Goal: Answer question/provide support: Share knowledge or assist other users

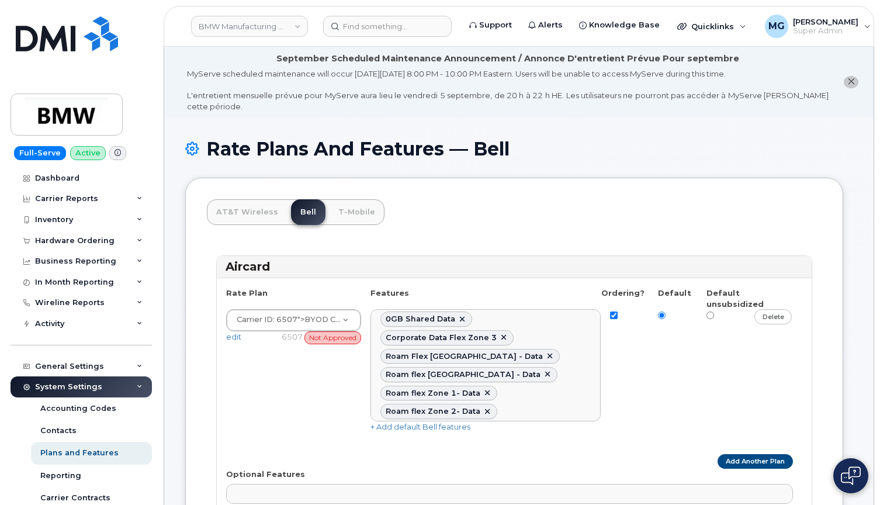
select select
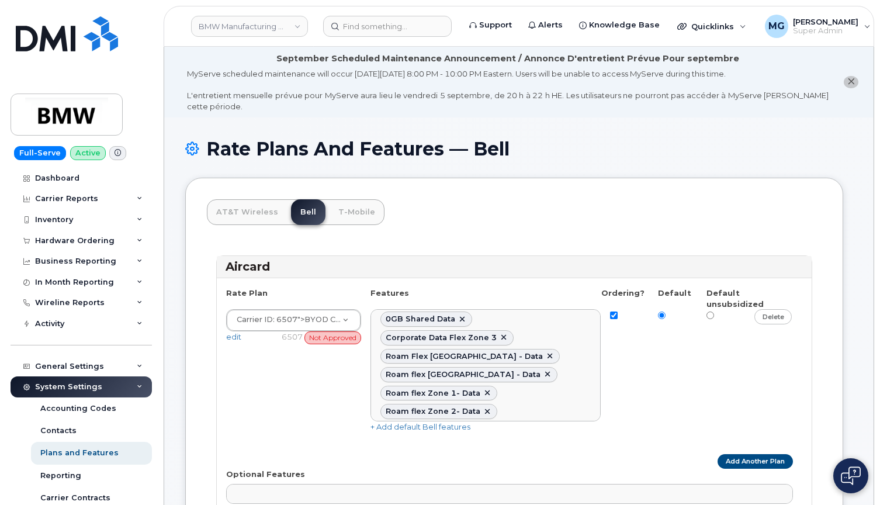
select select
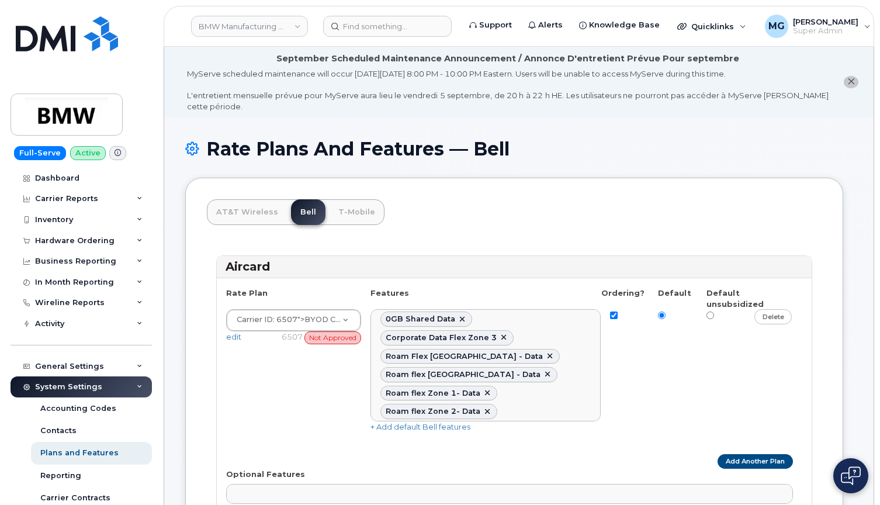
select select
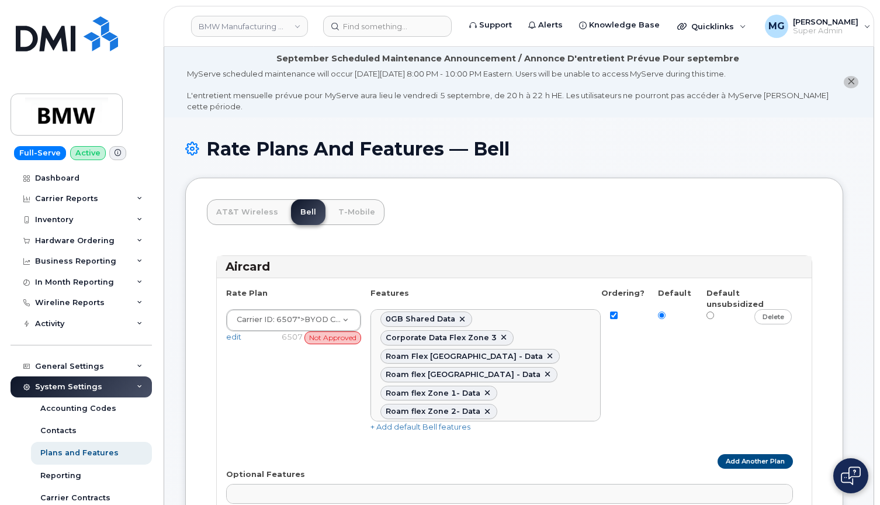
select select
click at [81, 239] on div "Hardware Ordering" at bounding box center [74, 240] width 79 height 9
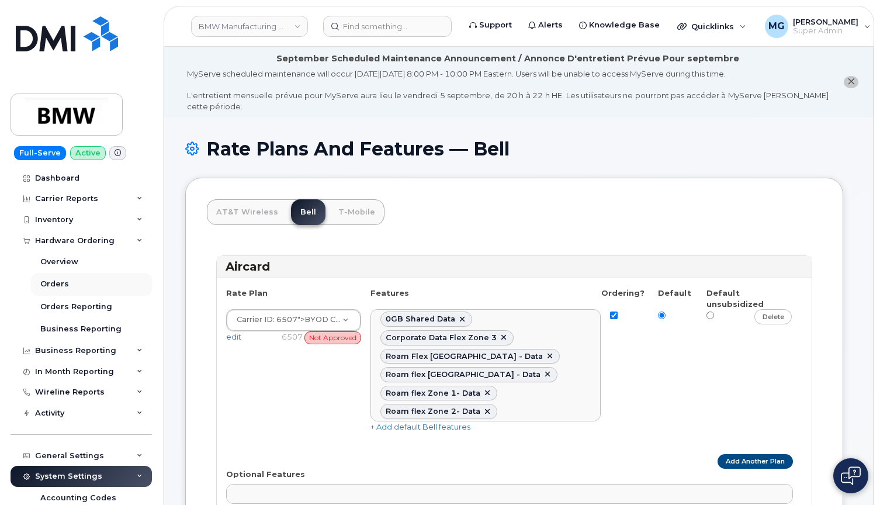
click at [60, 282] on div "Orders" at bounding box center [54, 284] width 29 height 11
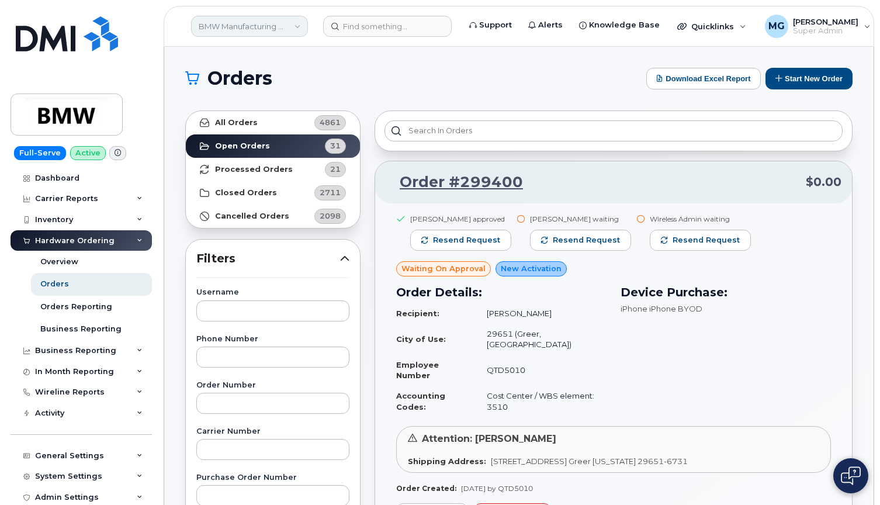
click at [230, 26] on link "BMW Manufacturing Co LLC" at bounding box center [249, 26] width 117 height 21
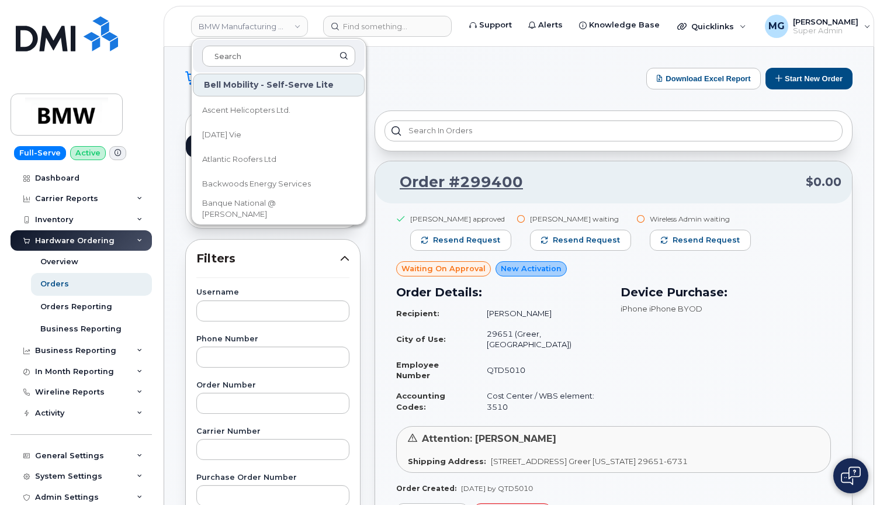
scroll to position [0, 1]
click at [480, 79] on h1 "Orders" at bounding box center [412, 78] width 455 height 19
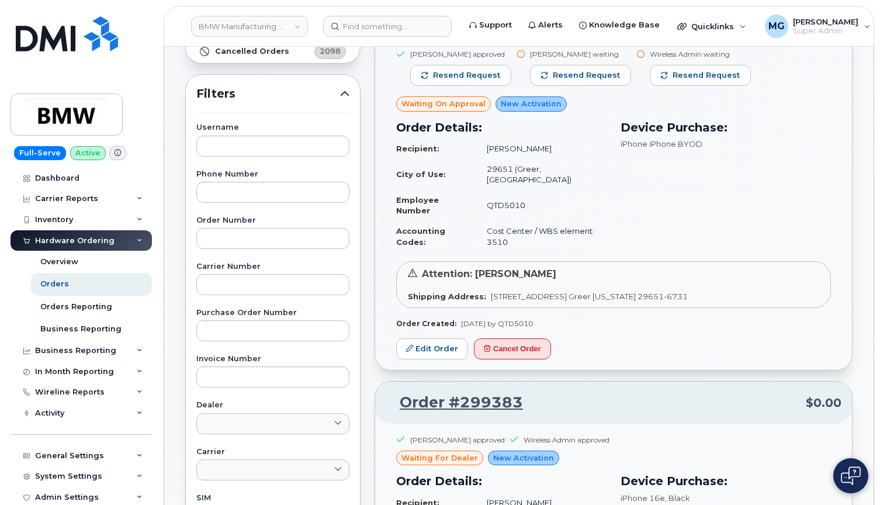
scroll to position [169, 0]
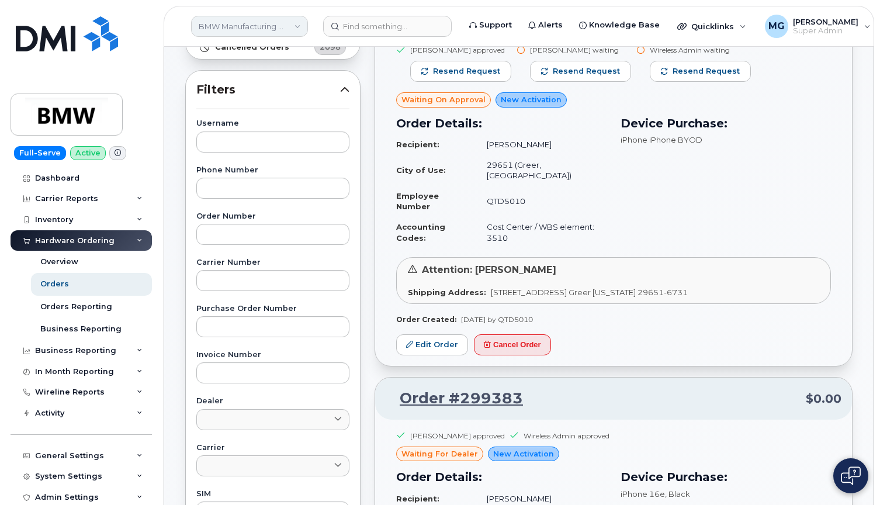
click at [294, 25] on link "BMW Manufacturing Co LLC" at bounding box center [249, 26] width 117 height 21
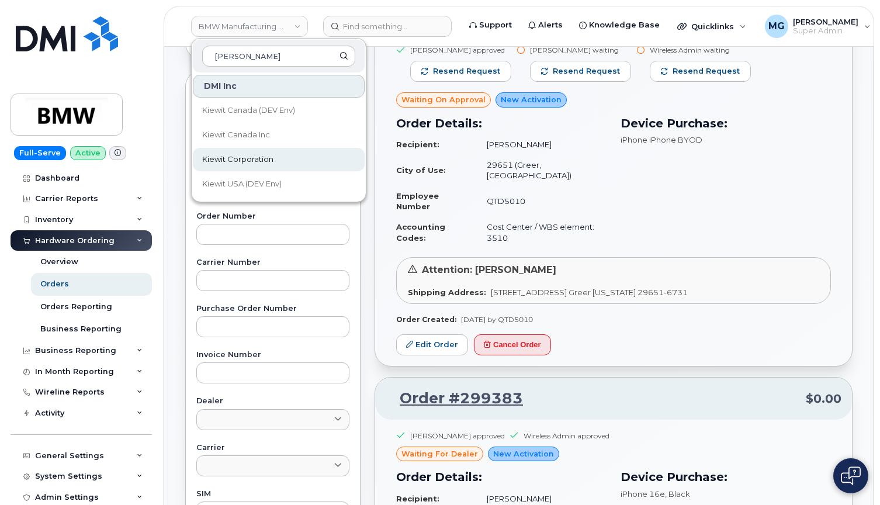
type input "Kiewit"
click at [249, 158] on span "Kiewit Corporation" at bounding box center [237, 160] width 71 height 12
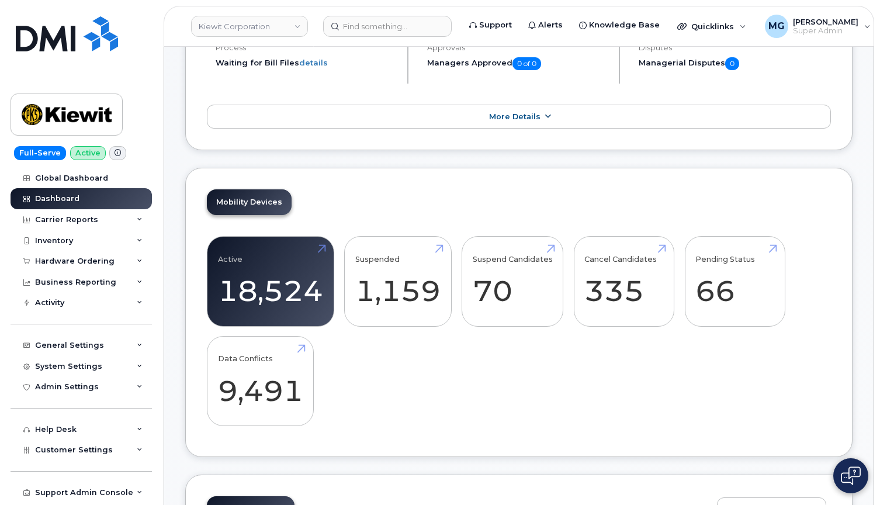
scroll to position [358, 0]
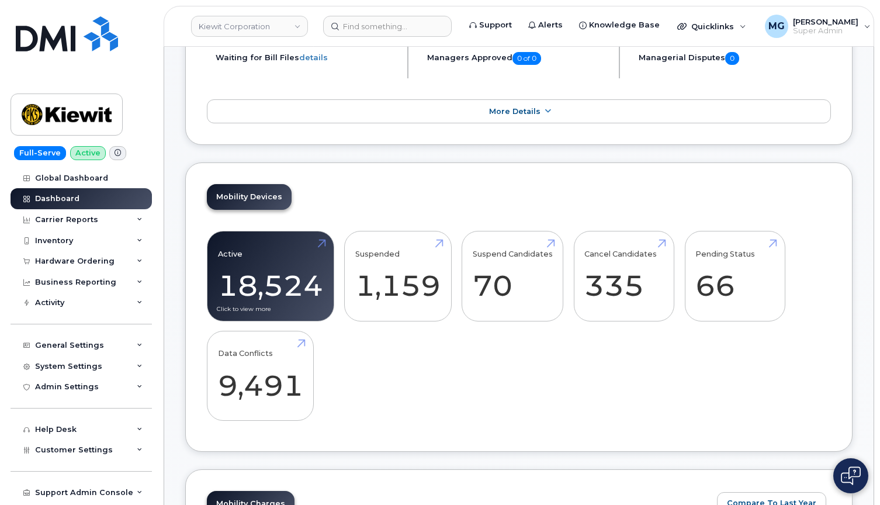
click at [263, 268] on link "Active 18,524" at bounding box center [270, 276] width 105 height 77
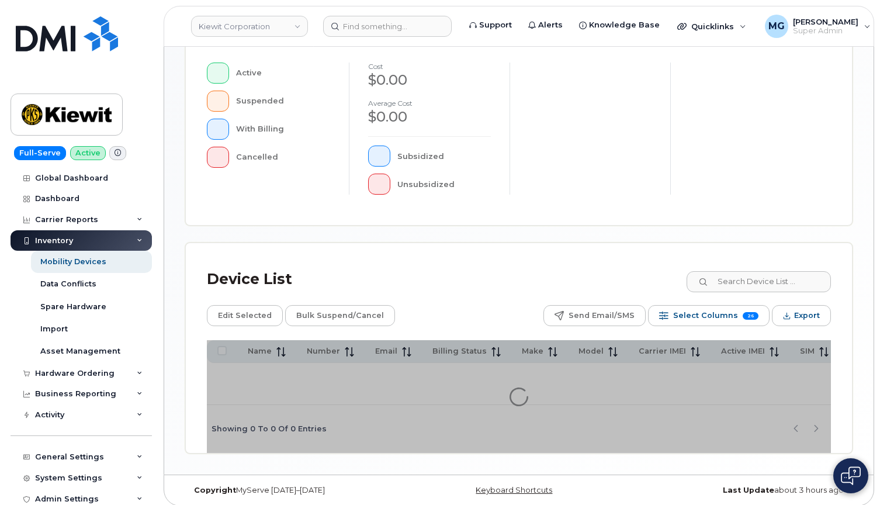
scroll to position [335, 0]
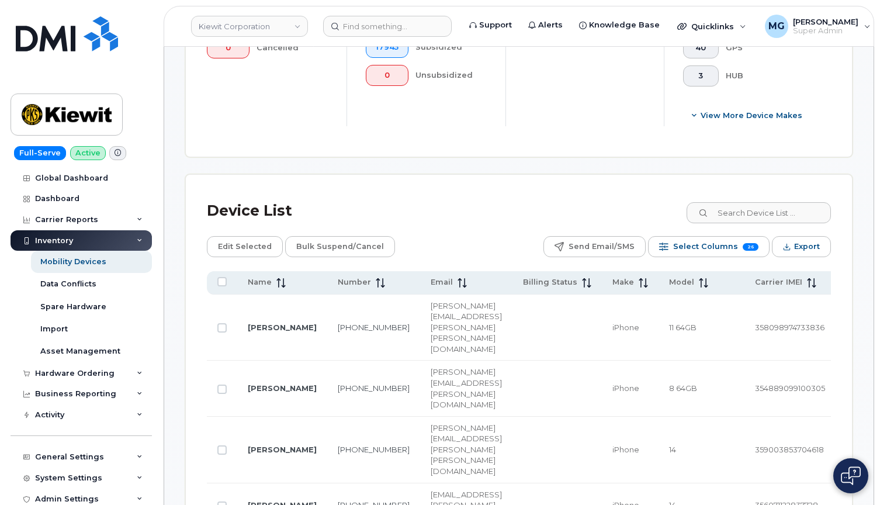
scroll to position [467, 0]
click at [355, 443] on link "201-206-4012" at bounding box center [374, 447] width 72 height 9
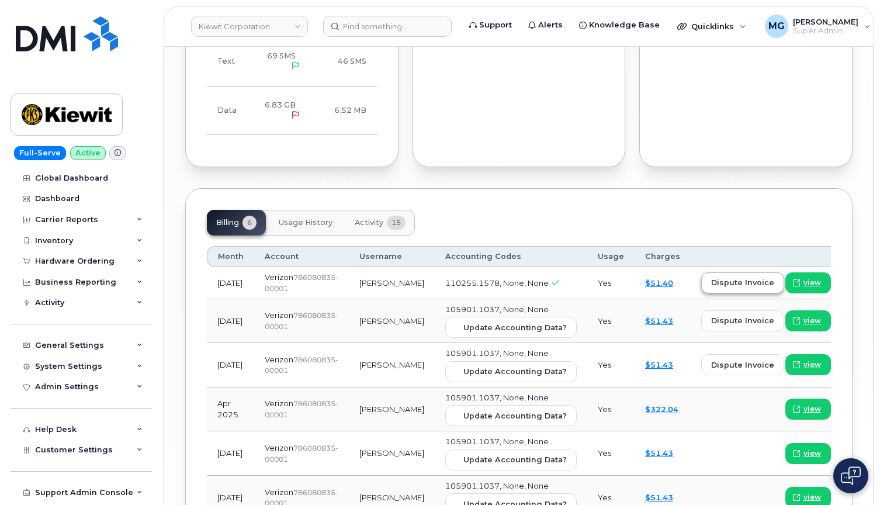
scroll to position [1285, 0]
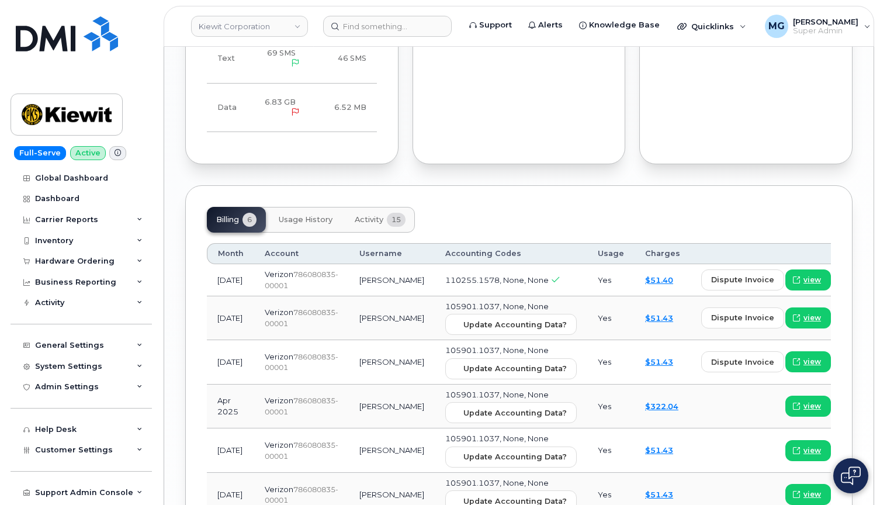
click at [370, 215] on span "Activity" at bounding box center [369, 219] width 29 height 9
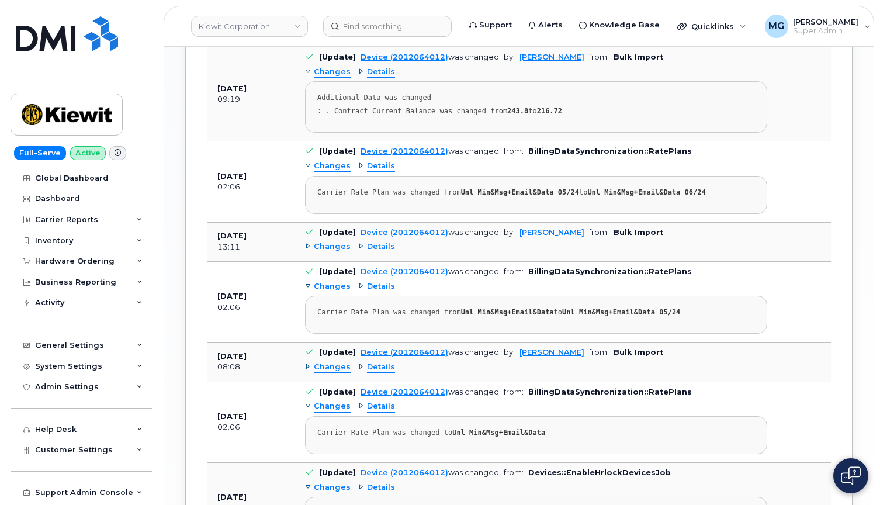
scroll to position [1798, 0]
click at [69, 258] on div "Hardware Ordering" at bounding box center [74, 260] width 79 height 9
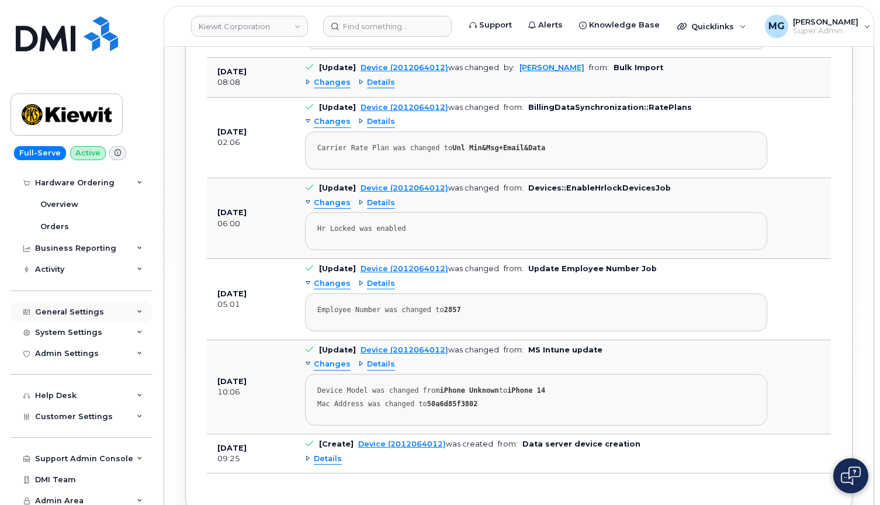
scroll to position [2090, 0]
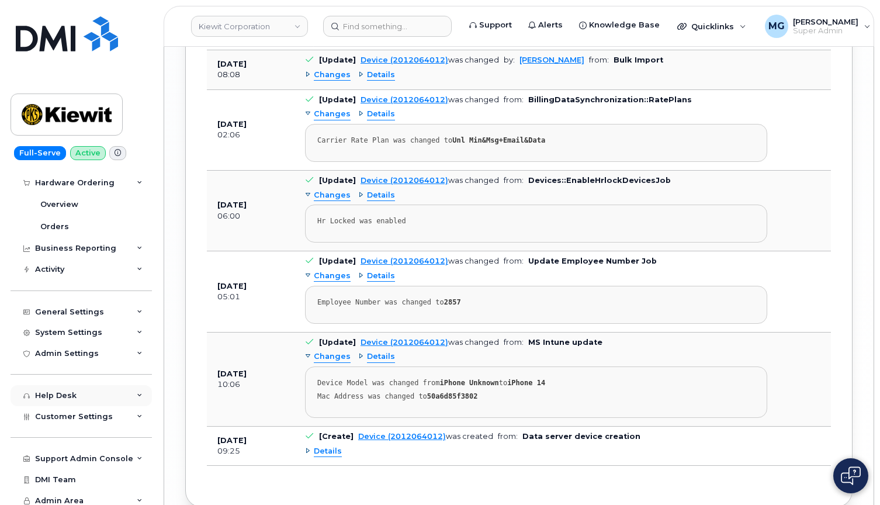
click at [51, 391] on div "Help Desk" at bounding box center [55, 395] width 41 height 9
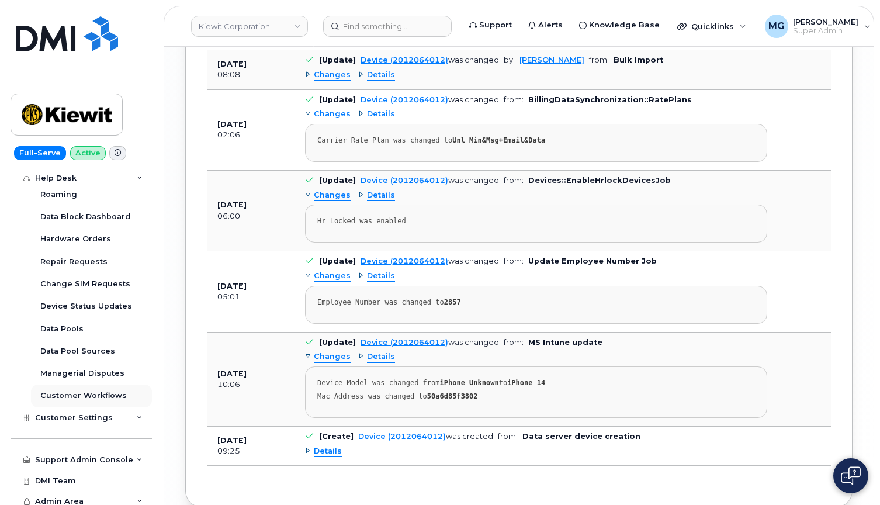
scroll to position [300, 0]
click at [137, 175] on icon at bounding box center [140, 178] width 6 height 6
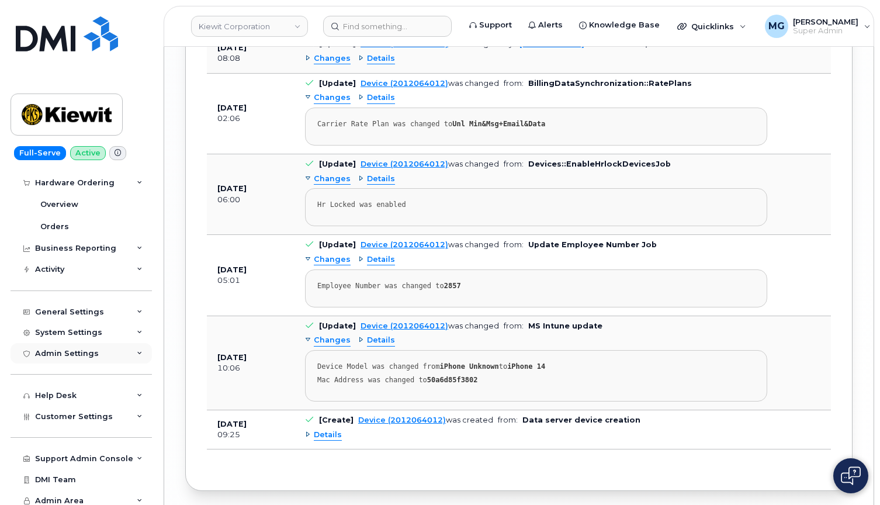
scroll to position [2105, 0]
click at [84, 456] on div "Support Admin Console" at bounding box center [84, 458] width 98 height 9
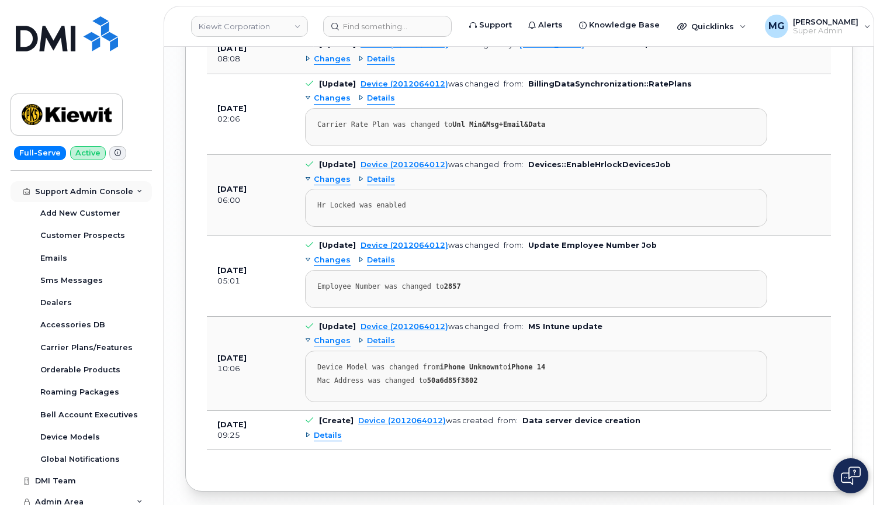
scroll to position [345, 0]
click at [57, 254] on div "Emails" at bounding box center [53, 259] width 27 height 11
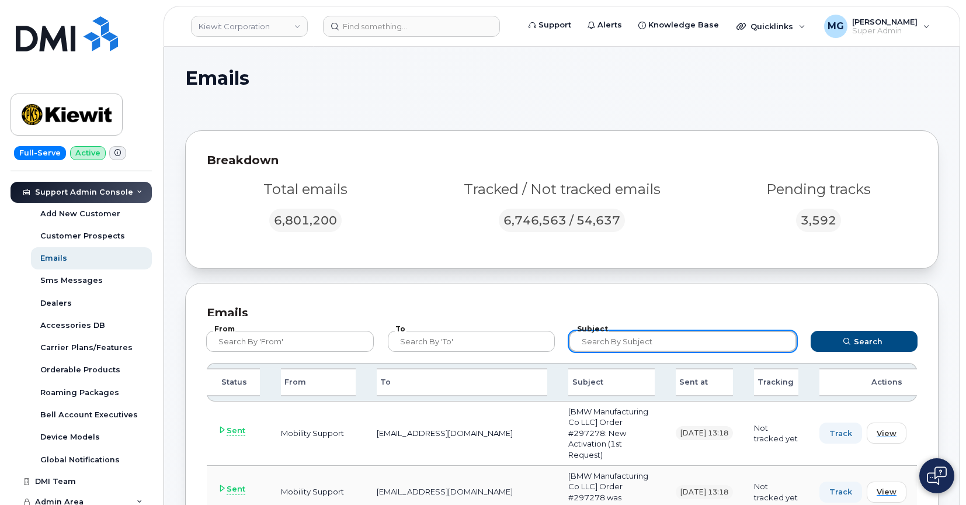
click at [644, 341] on input "text" at bounding box center [683, 341] width 228 height 21
type input "dispute"
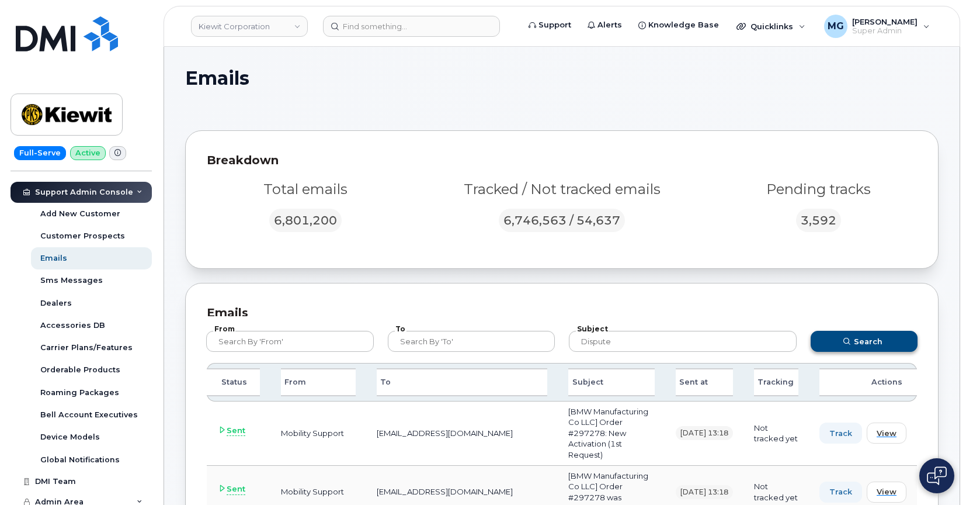
click at [854, 337] on button "Search" at bounding box center [864, 341] width 107 height 21
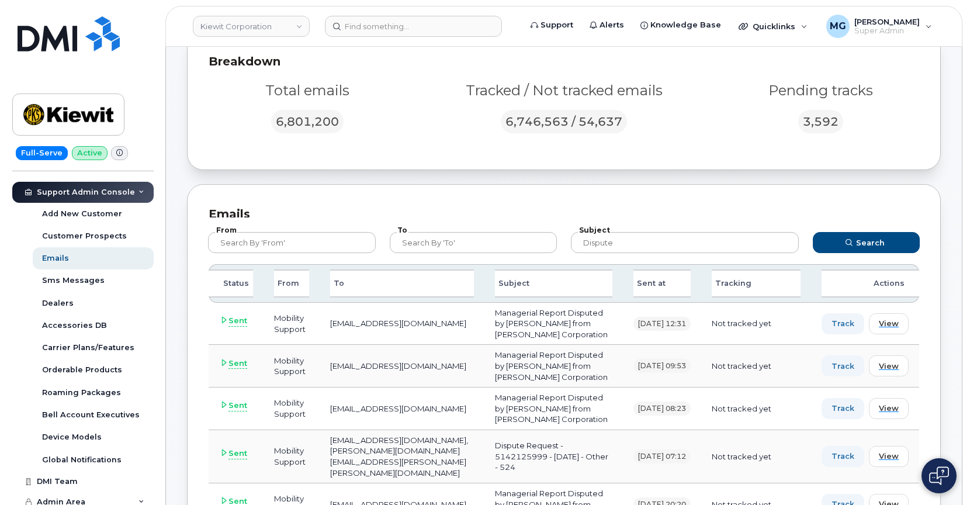
scroll to position [101, 0]
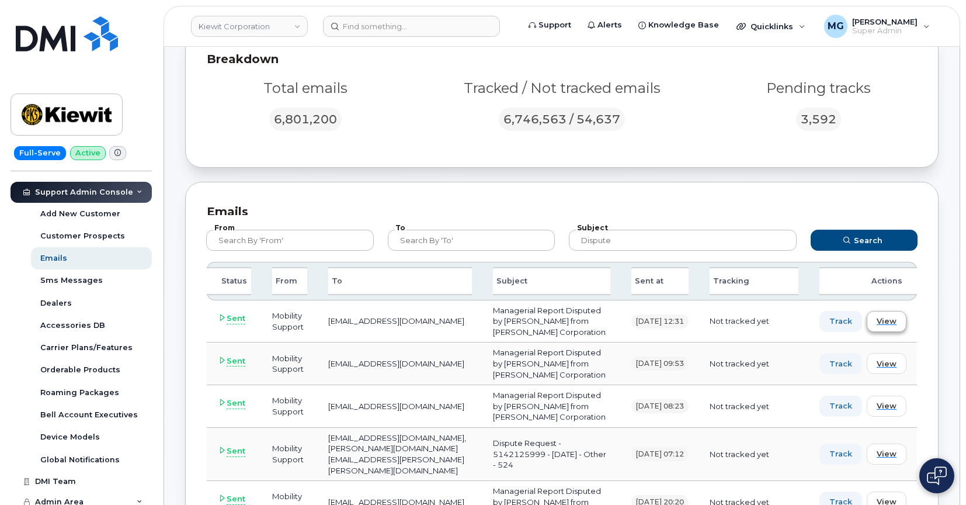
click at [879, 327] on span "View" at bounding box center [887, 320] width 20 height 11
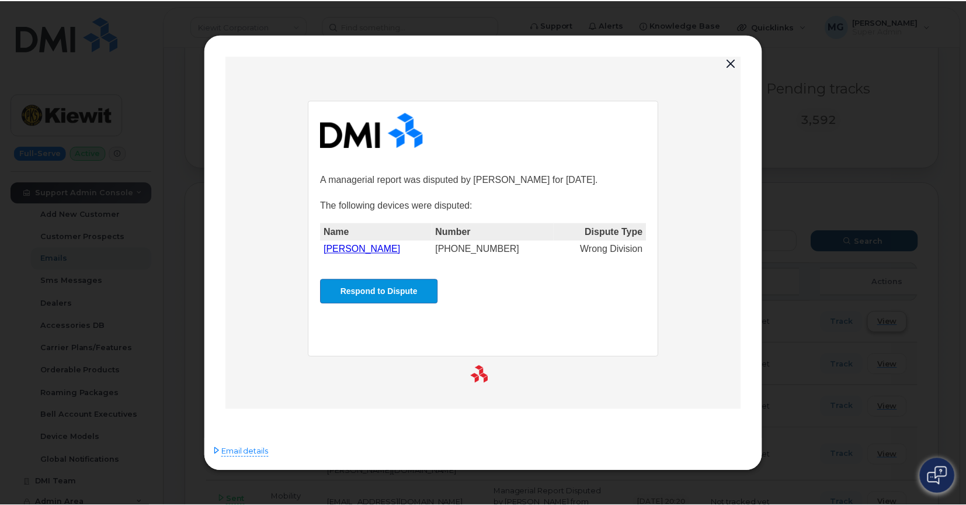
scroll to position [0, 0]
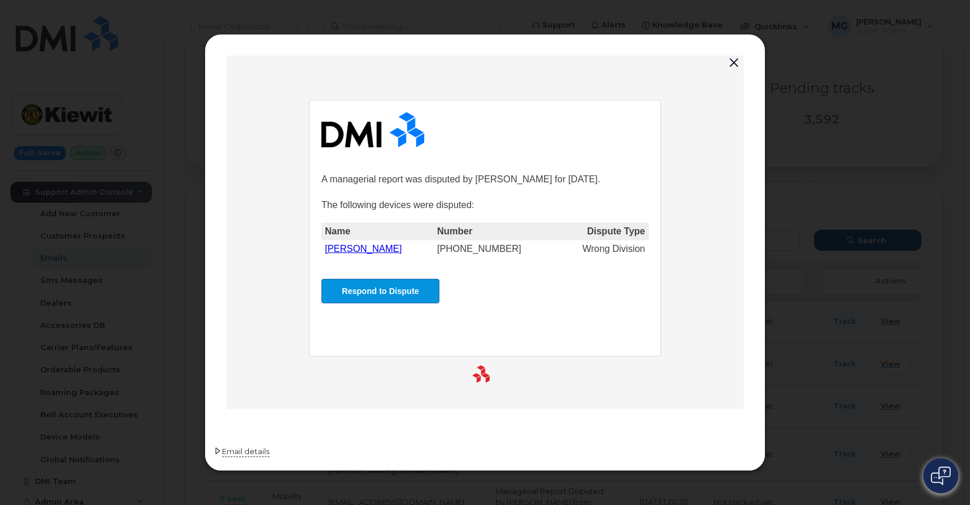
click at [249, 450] on span "Email details" at bounding box center [245, 452] width 47 height 12
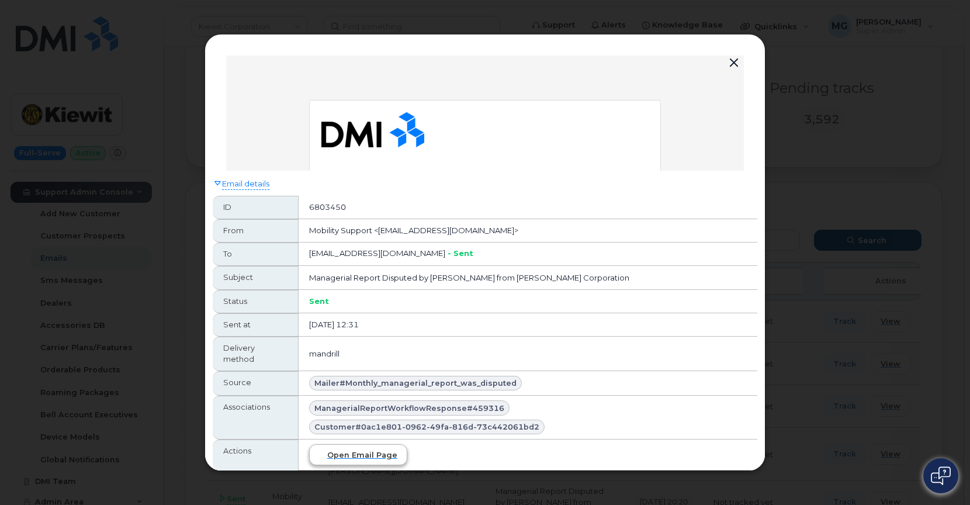
click at [373, 454] on span "Open email page" at bounding box center [362, 454] width 70 height 11
click at [734, 61] on button "button" at bounding box center [734, 63] width 18 height 16
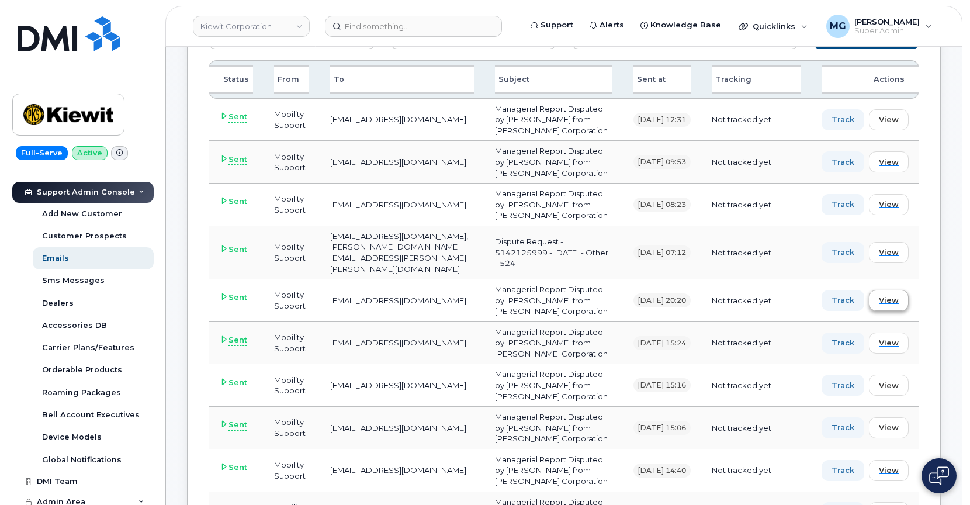
scroll to position [307, 0]
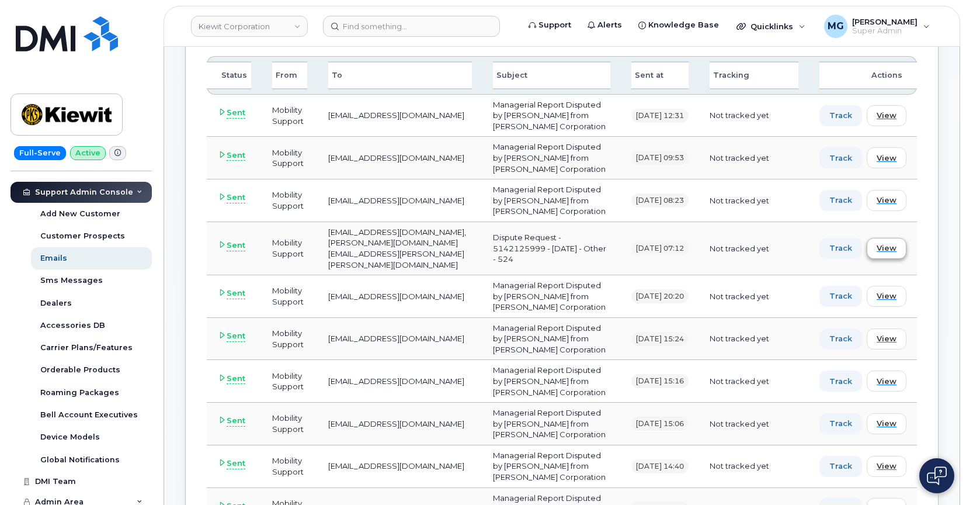
click at [879, 254] on span "View" at bounding box center [887, 247] width 20 height 11
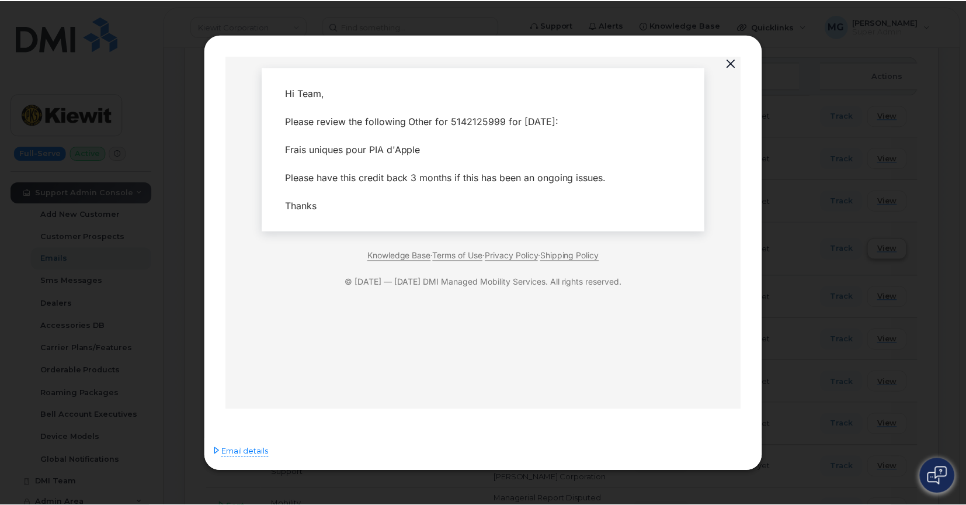
scroll to position [0, 0]
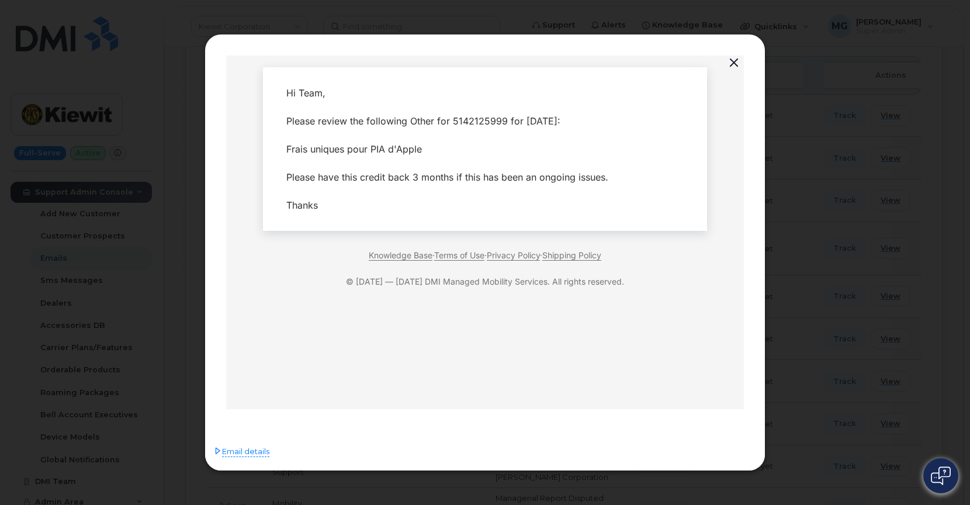
click at [728, 62] on button "button" at bounding box center [734, 63] width 18 height 16
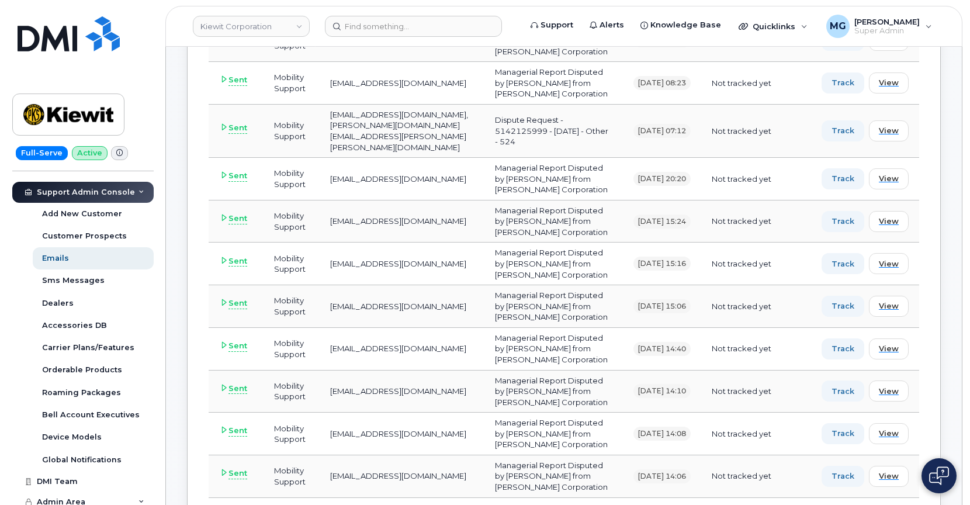
scroll to position [426, 0]
click at [879, 268] on span "View" at bounding box center [887, 261] width 20 height 11
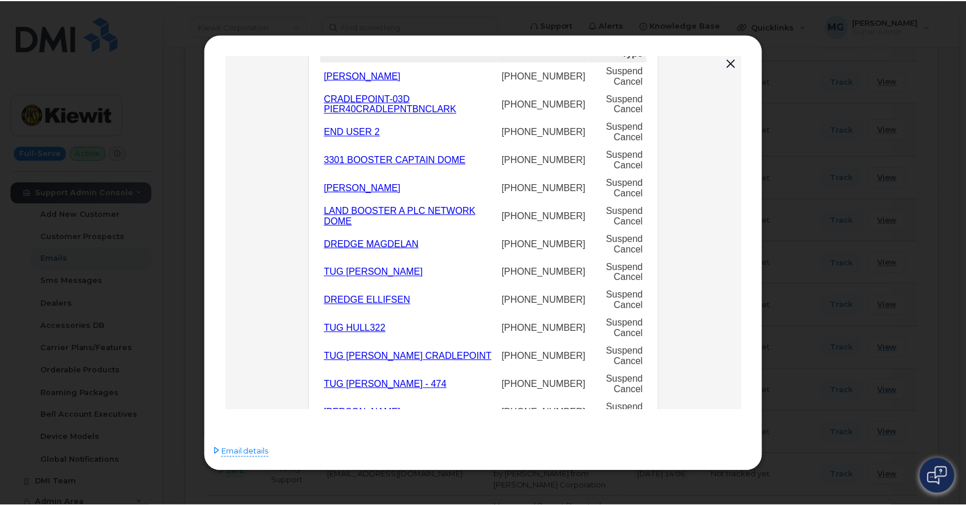
scroll to position [190, 0]
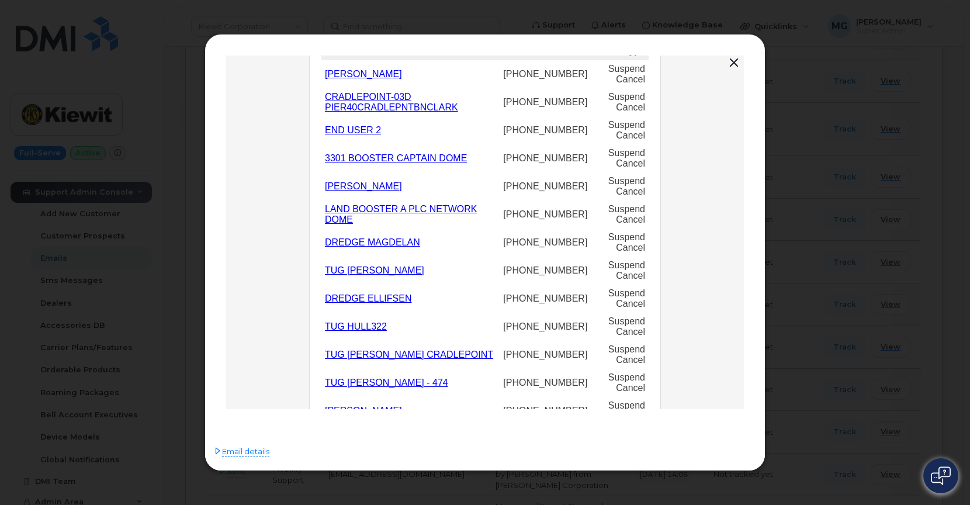
click at [729, 62] on button "button" at bounding box center [734, 63] width 18 height 16
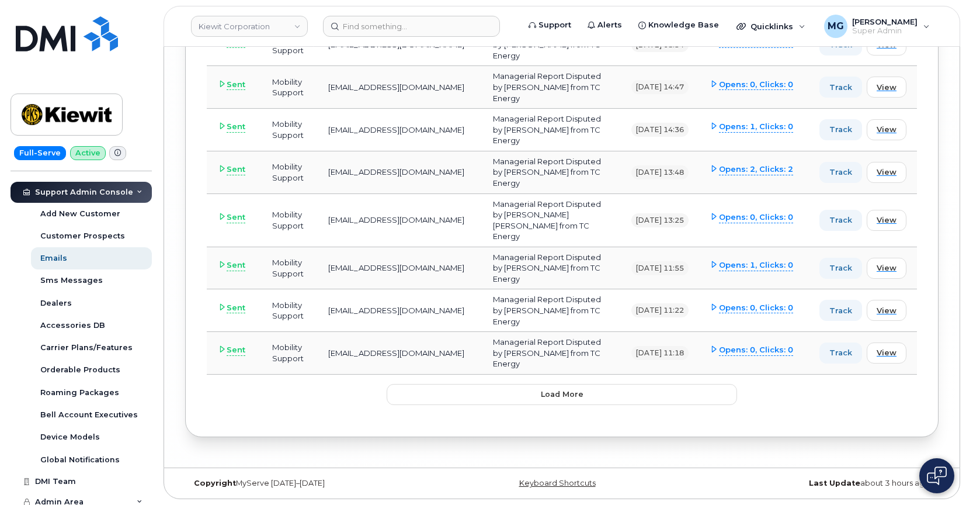
scroll to position [5709, 0]
click at [879, 305] on span "View" at bounding box center [887, 310] width 20 height 11
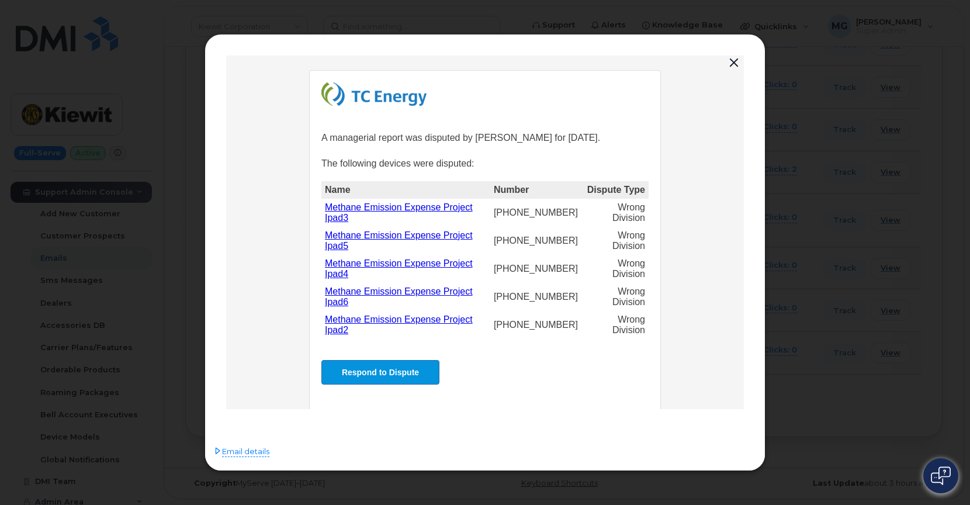
scroll to position [29, 0]
click at [217, 451] on icon at bounding box center [218, 451] width 8 height 8
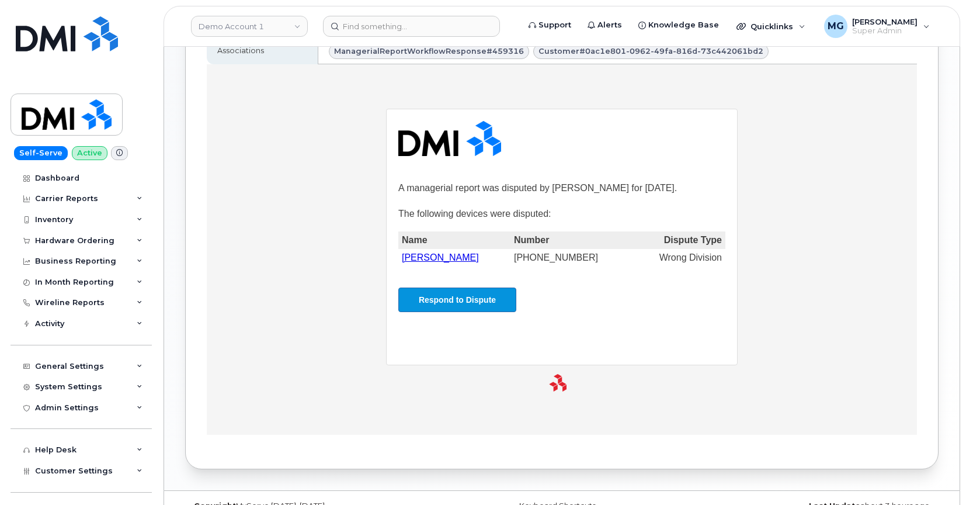
scroll to position [385, 0]
